Goal: Use online tool/utility: Utilize a website feature to perform a specific function

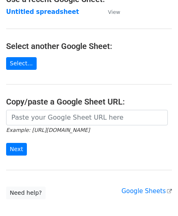
scroll to position [82, 0]
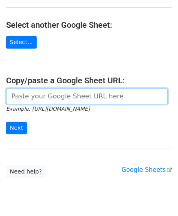
click at [38, 99] on input "url" at bounding box center [87, 95] width 162 height 15
paste input "[URL][DOMAIN_NAME]"
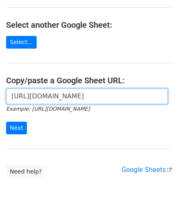
scroll to position [0, 176]
type input "[URL][DOMAIN_NAME]"
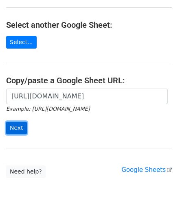
click at [17, 124] on input "Next" at bounding box center [16, 128] width 21 height 13
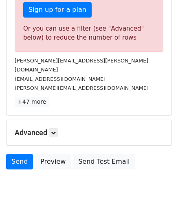
scroll to position [275, 0]
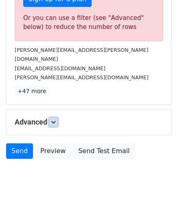
click at [56, 119] on icon at bounding box center [53, 121] width 5 height 5
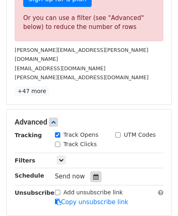
click at [96, 171] on div at bounding box center [96, 176] width 11 height 11
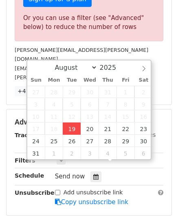
type input "[DATE] 12:00"
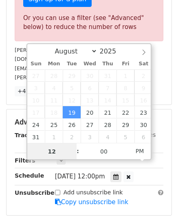
paste input "3"
type input "3"
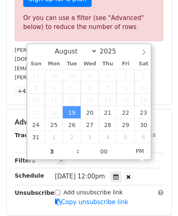
scroll to position [166, 0]
type input "[DATE] 15:00"
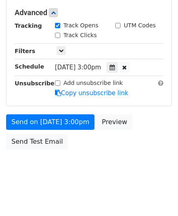
scroll to position [374, 0]
